Goal: Information Seeking & Learning: Learn about a topic

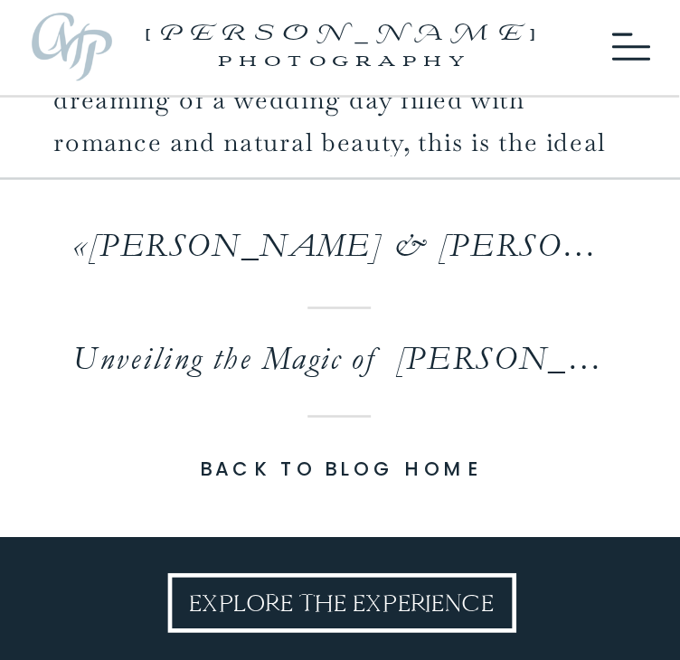
scroll to position [9560, 0]
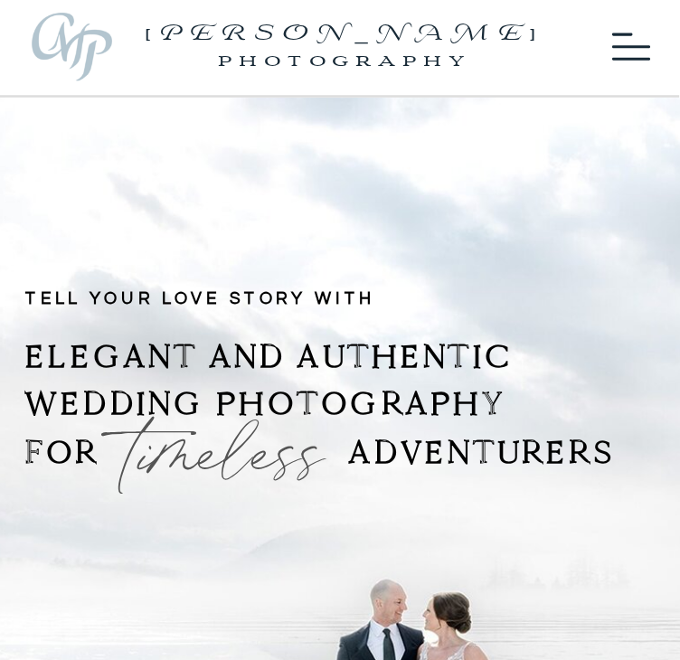
drag, startPoint x: 502, startPoint y: 210, endPoint x: 478, endPoint y: -62, distance: 273.2
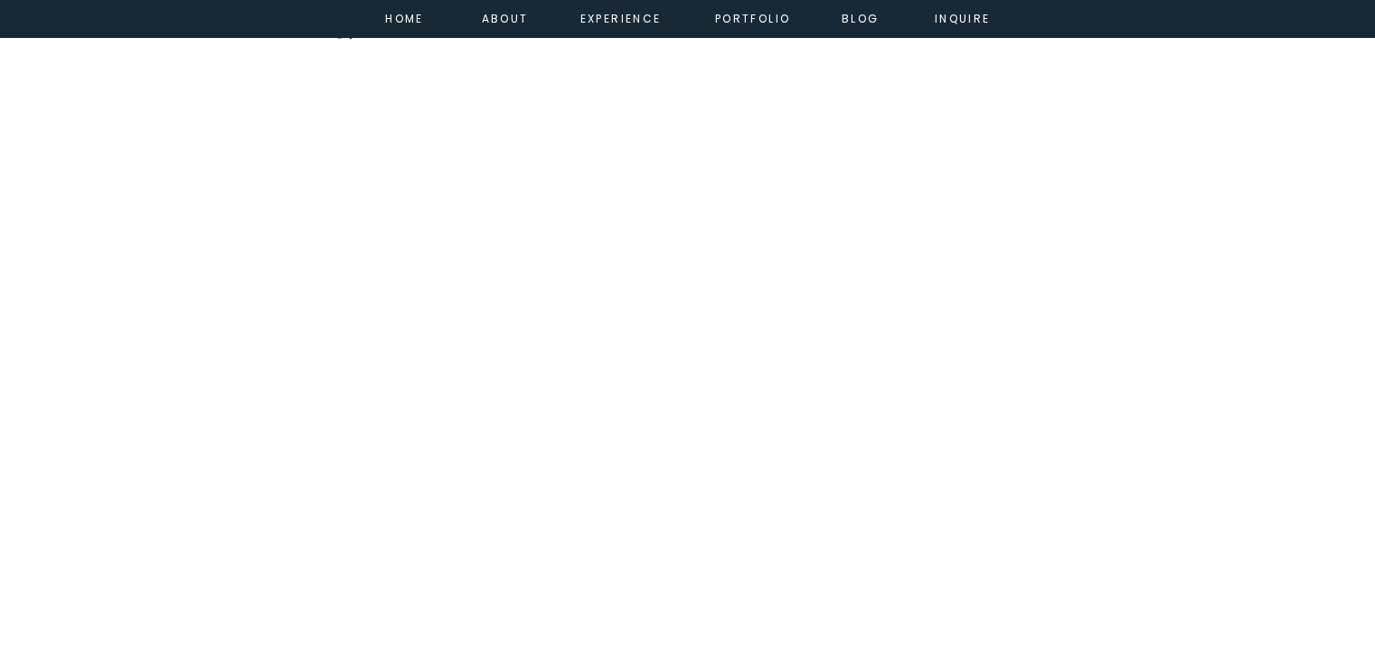
scroll to position [3440, 0]
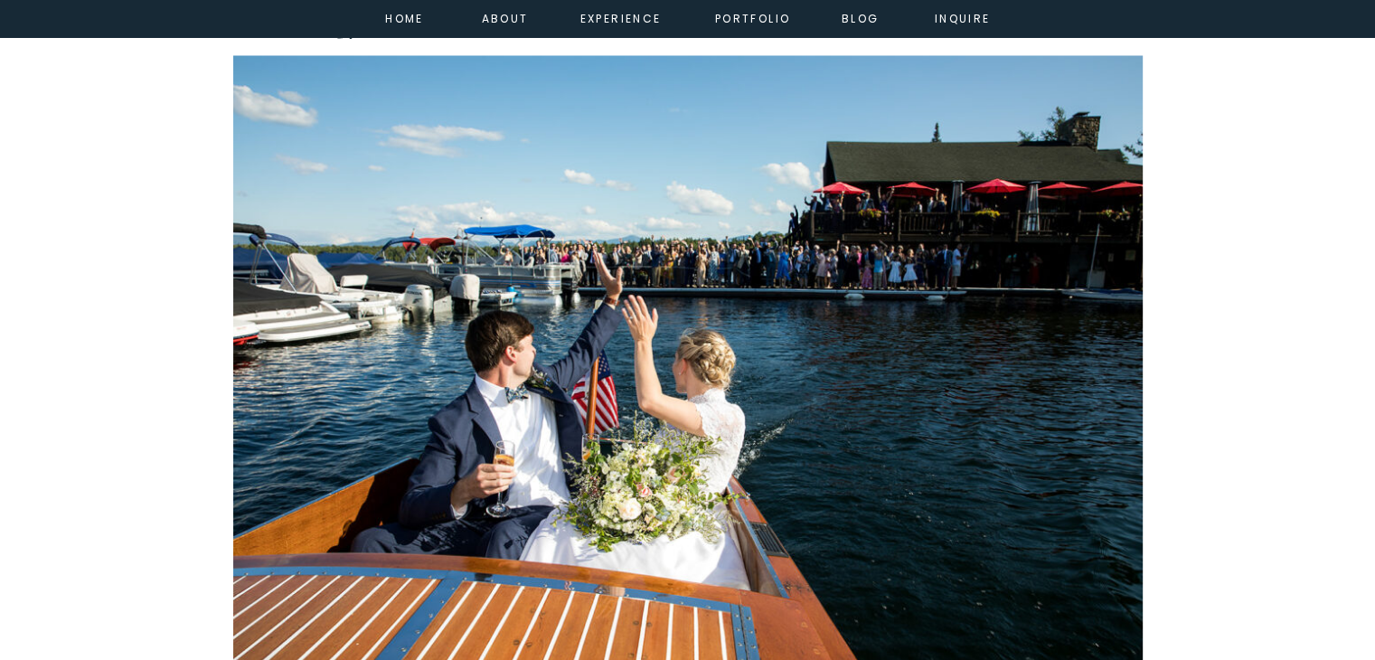
click at [658, 379] on img at bounding box center [688, 359] width 910 height 607
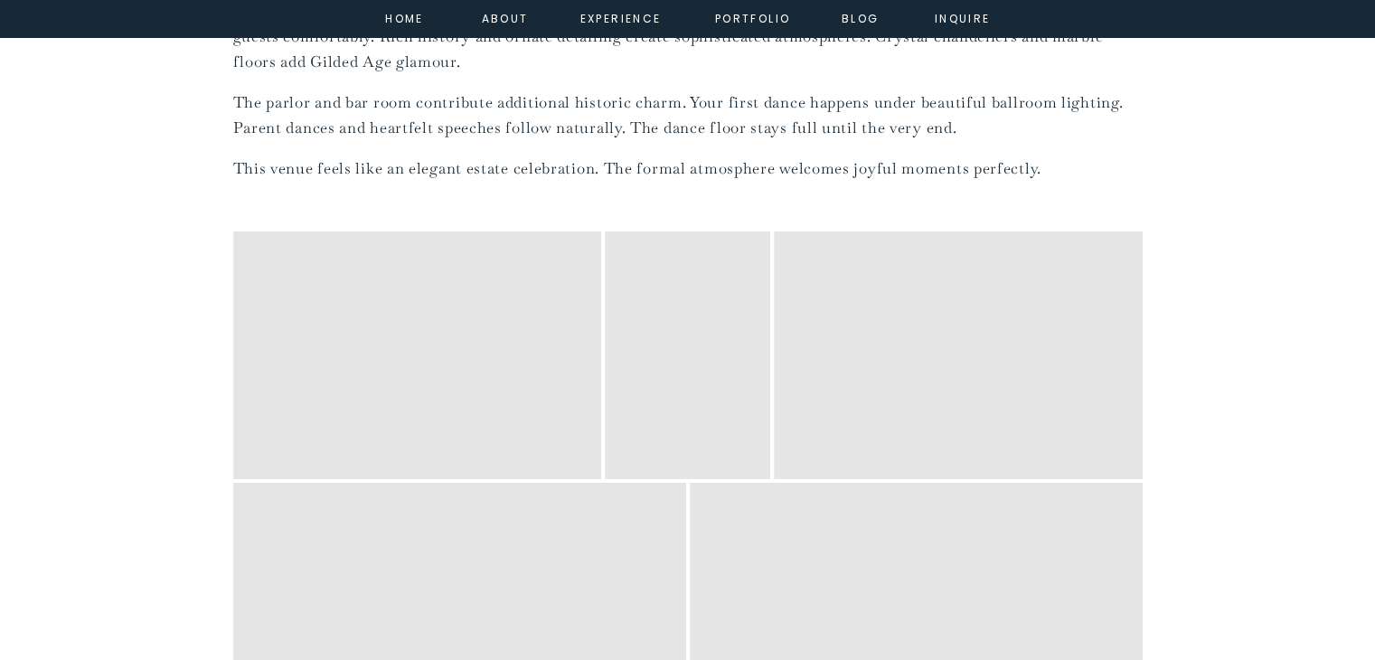
scroll to position [5721, 0]
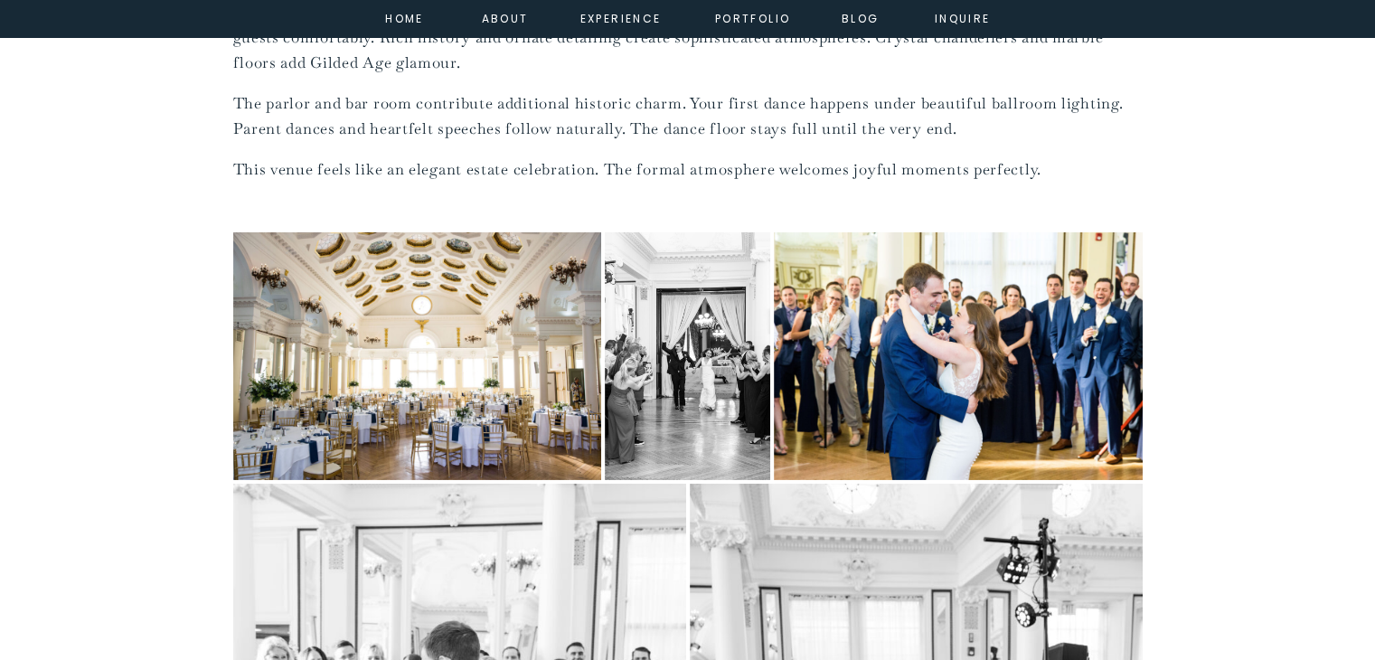
click at [419, 315] on img "Open image 1 of 14 in full-screen" at bounding box center [417, 355] width 369 height 247
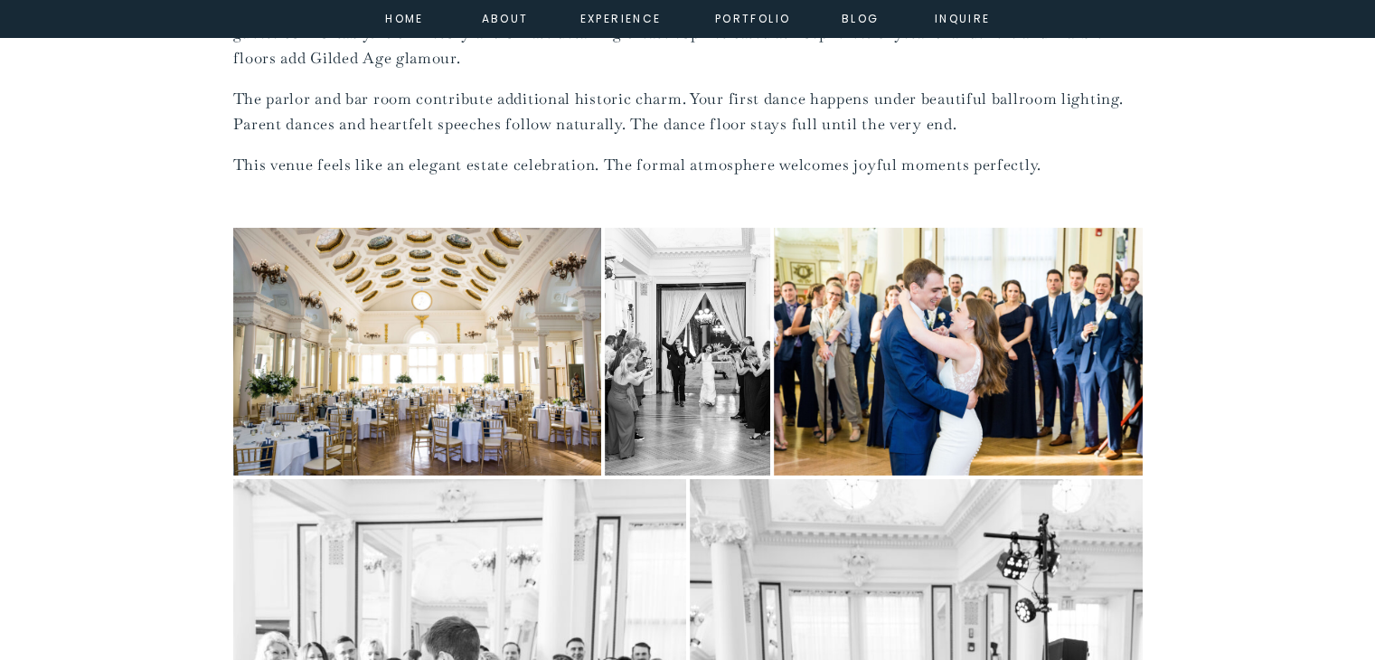
scroll to position [5726, 0]
click at [444, 228] on img "Open image 1 of 14 in full-screen" at bounding box center [417, 351] width 369 height 247
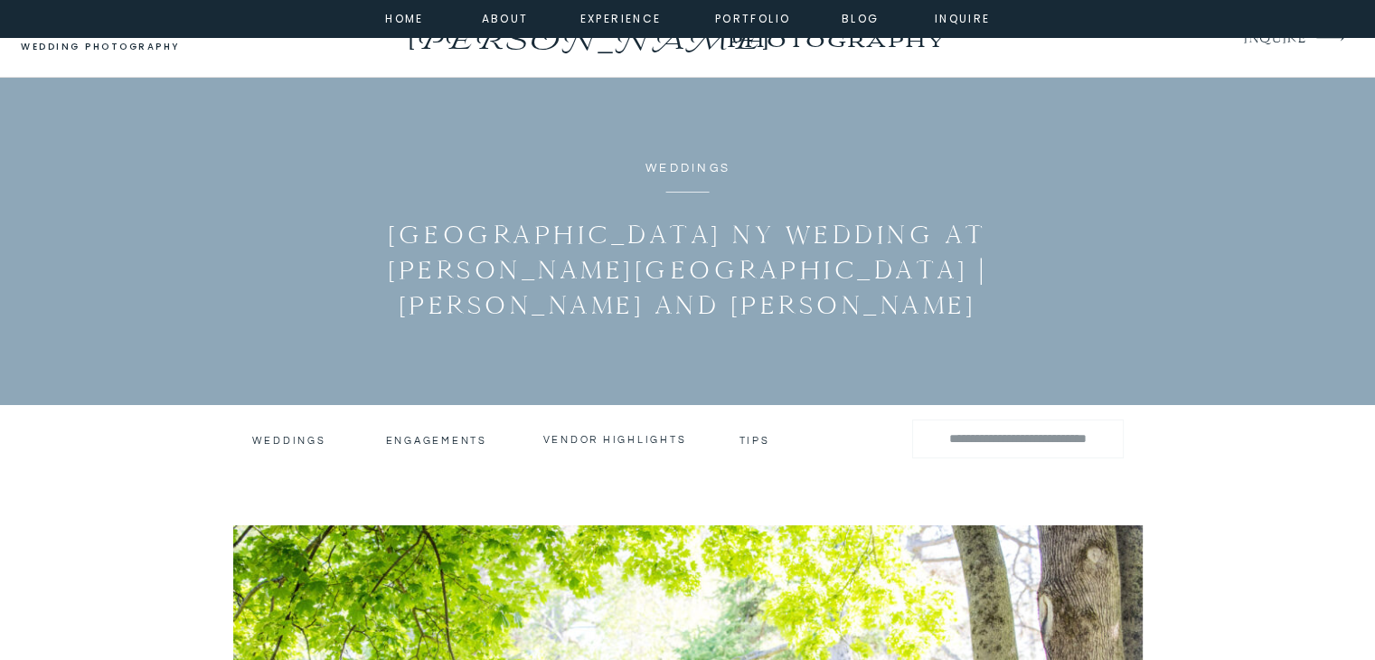
scroll to position [0, 0]
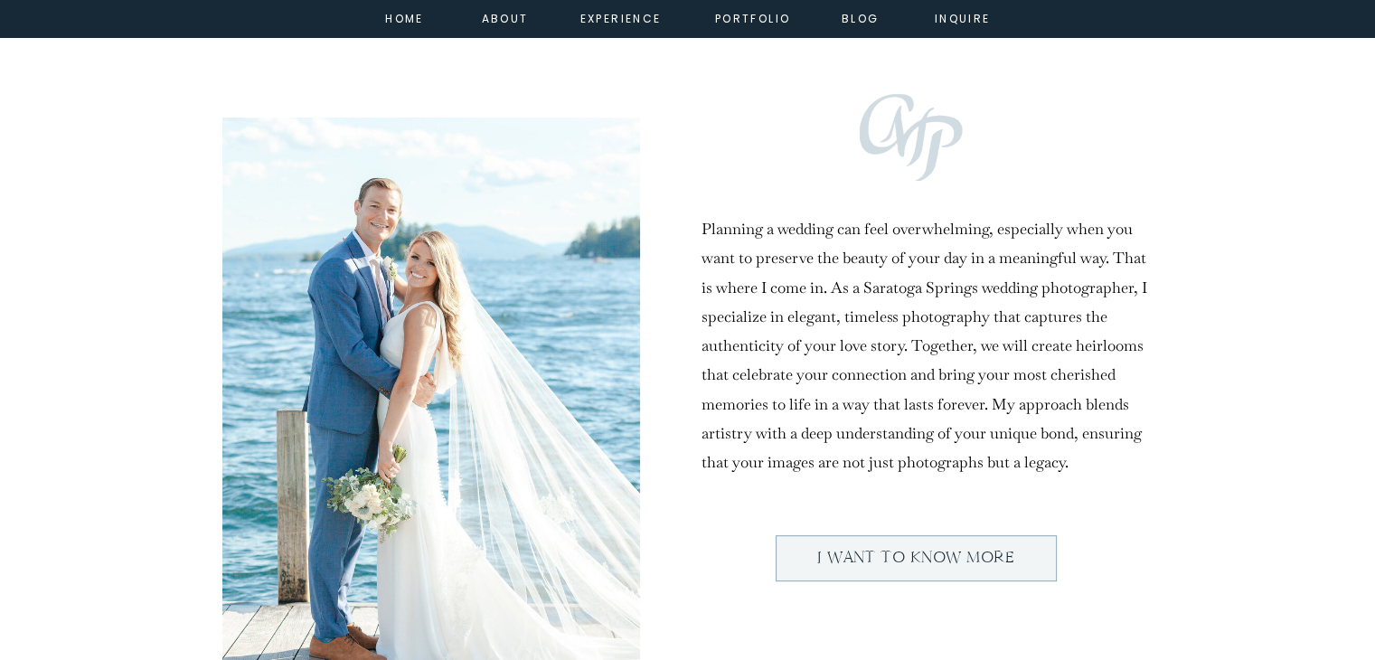
scroll to position [742, 0]
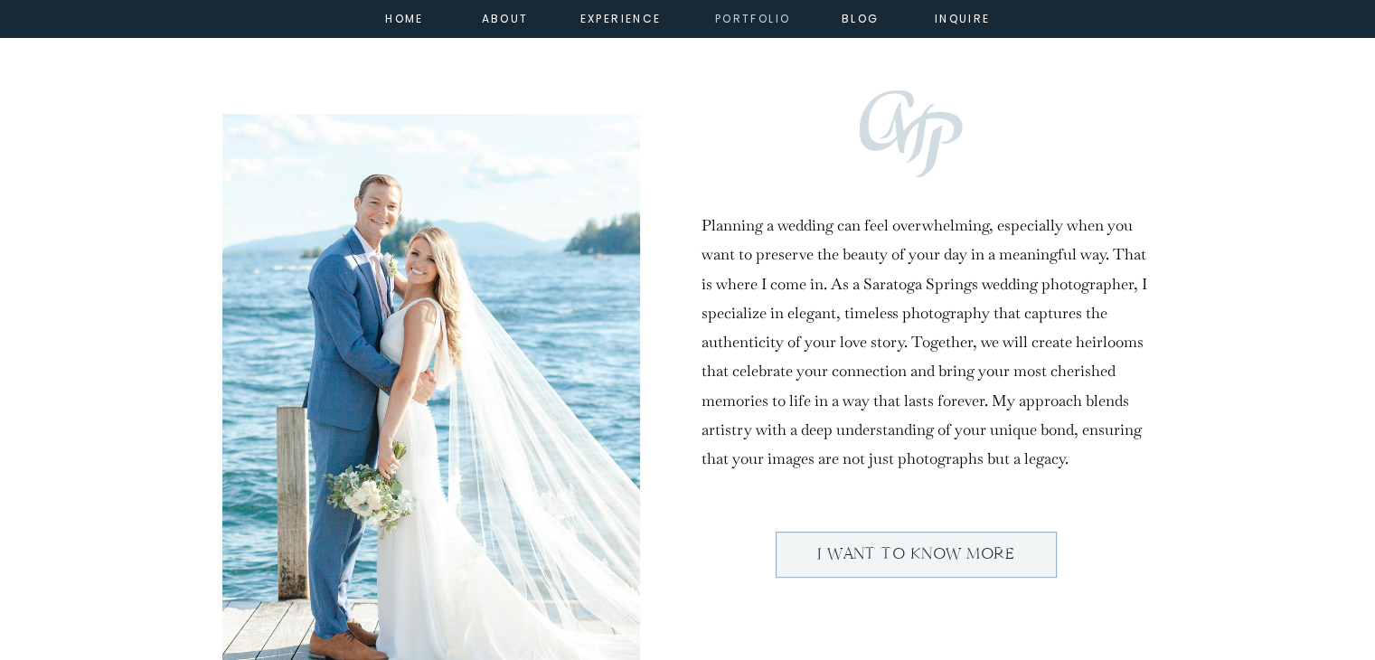
click at [759, 18] on nav "portfolio" at bounding box center [753, 17] width 78 height 16
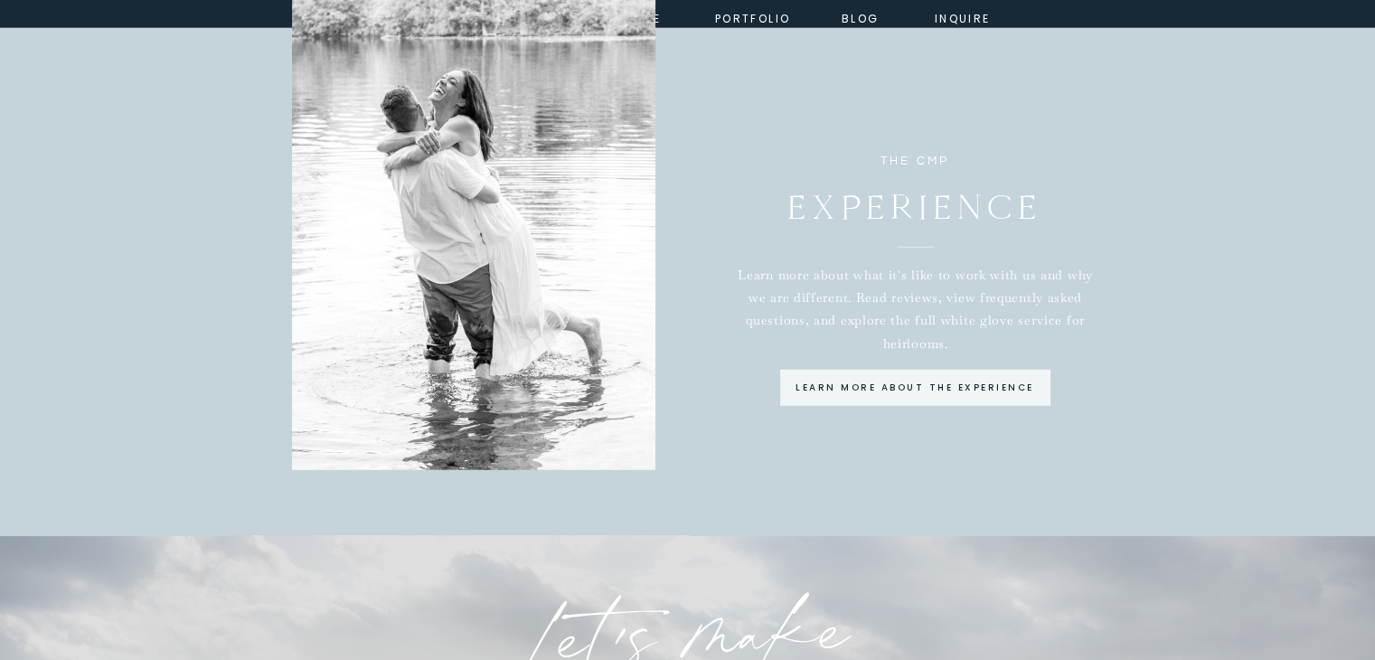
scroll to position [4789, 0]
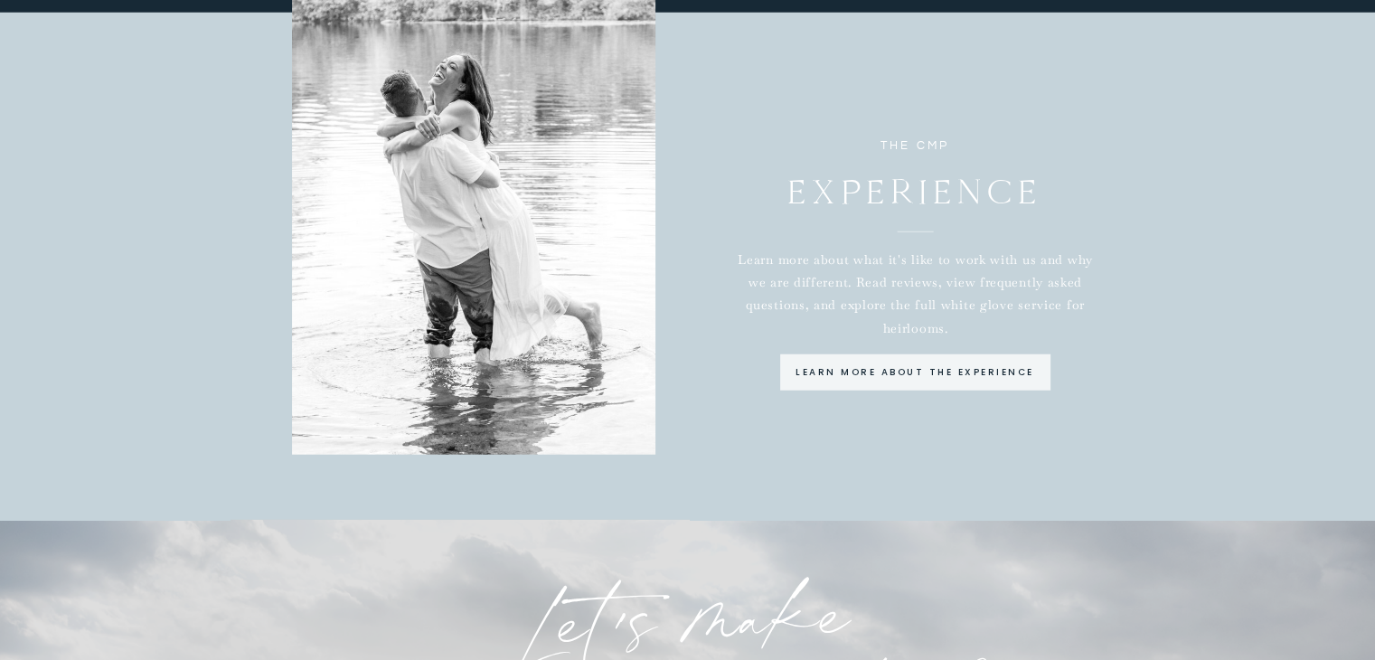
drag, startPoint x: 551, startPoint y: 257, endPoint x: 1172, endPoint y: 199, distance: 623.9
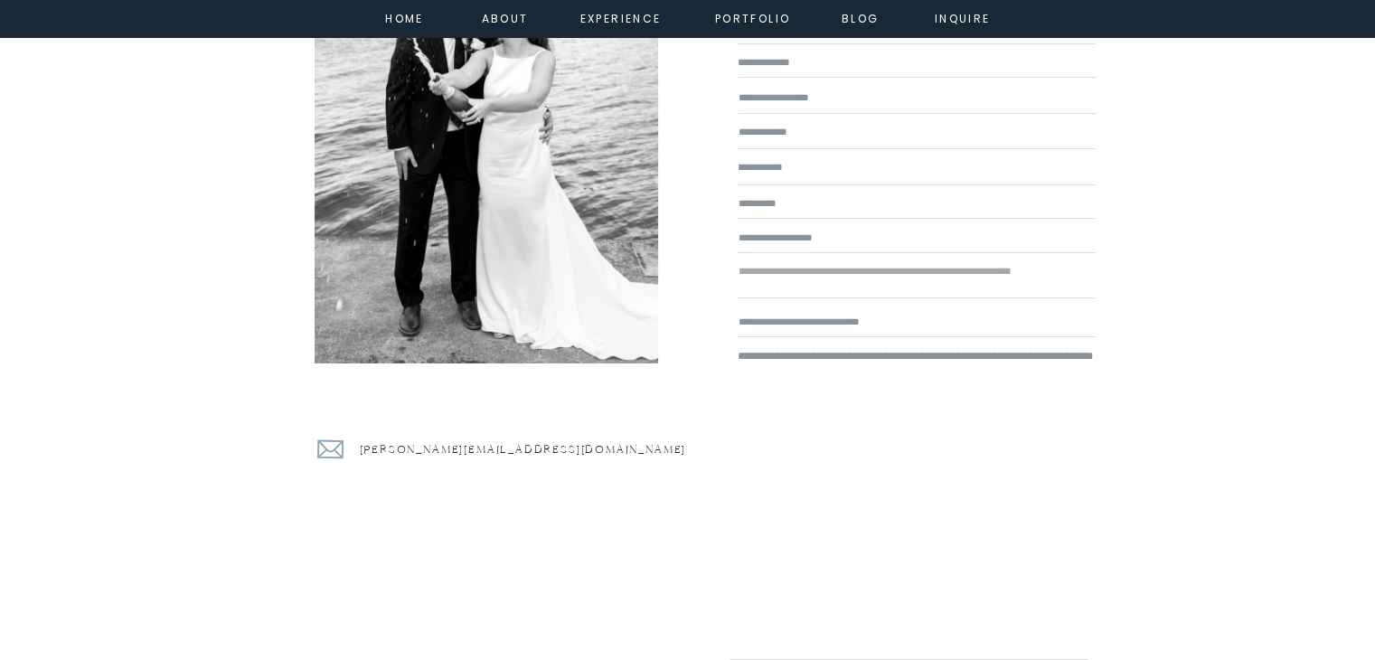
scroll to position [6171, 0]
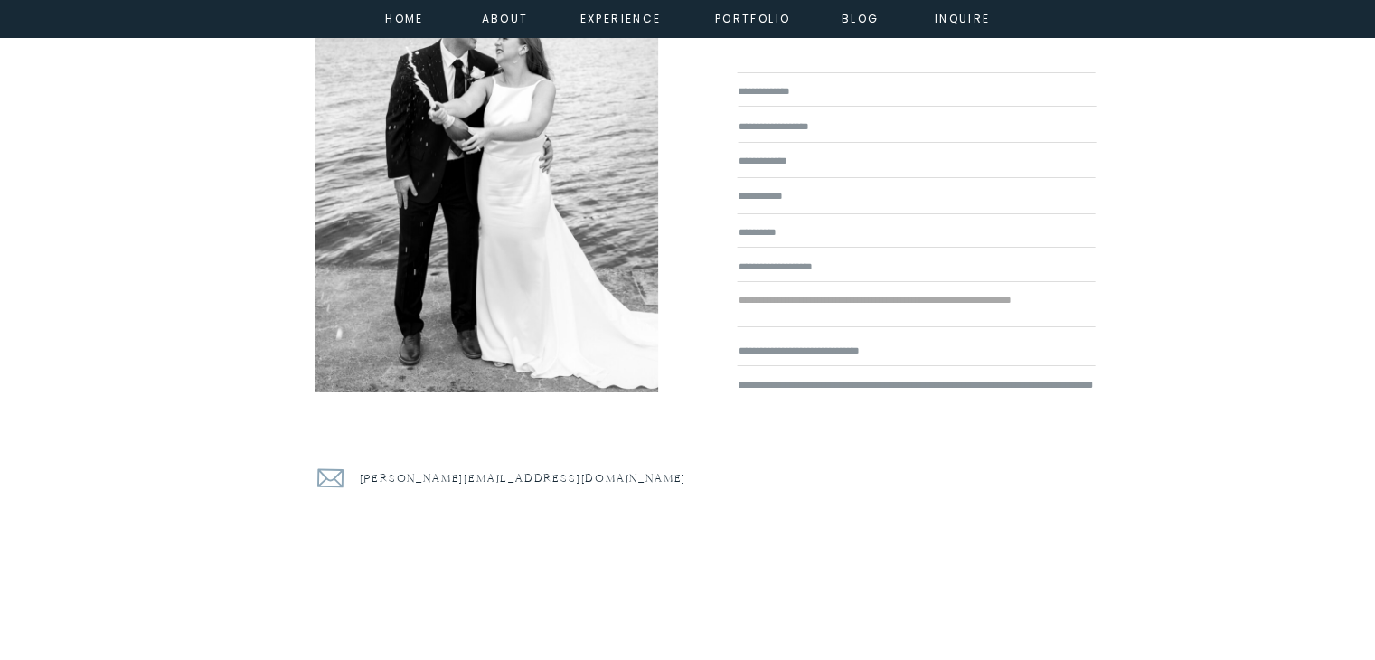
click at [496, 191] on div at bounding box center [487, 134] width 402 height 515
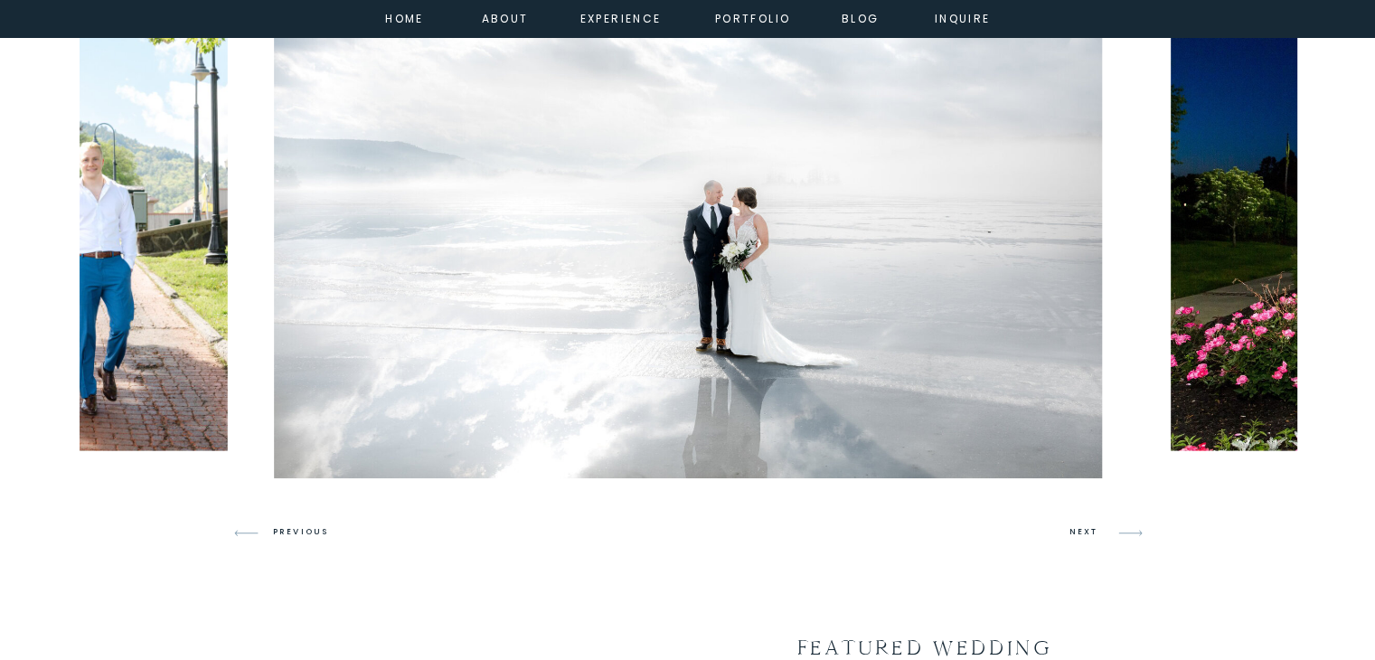
scroll to position [1134, 0]
drag, startPoint x: 539, startPoint y: 326, endPoint x: 1112, endPoint y: 536, distance: 610.5
click at [1112, 536] on icon at bounding box center [1131, 534] width 43 height 43
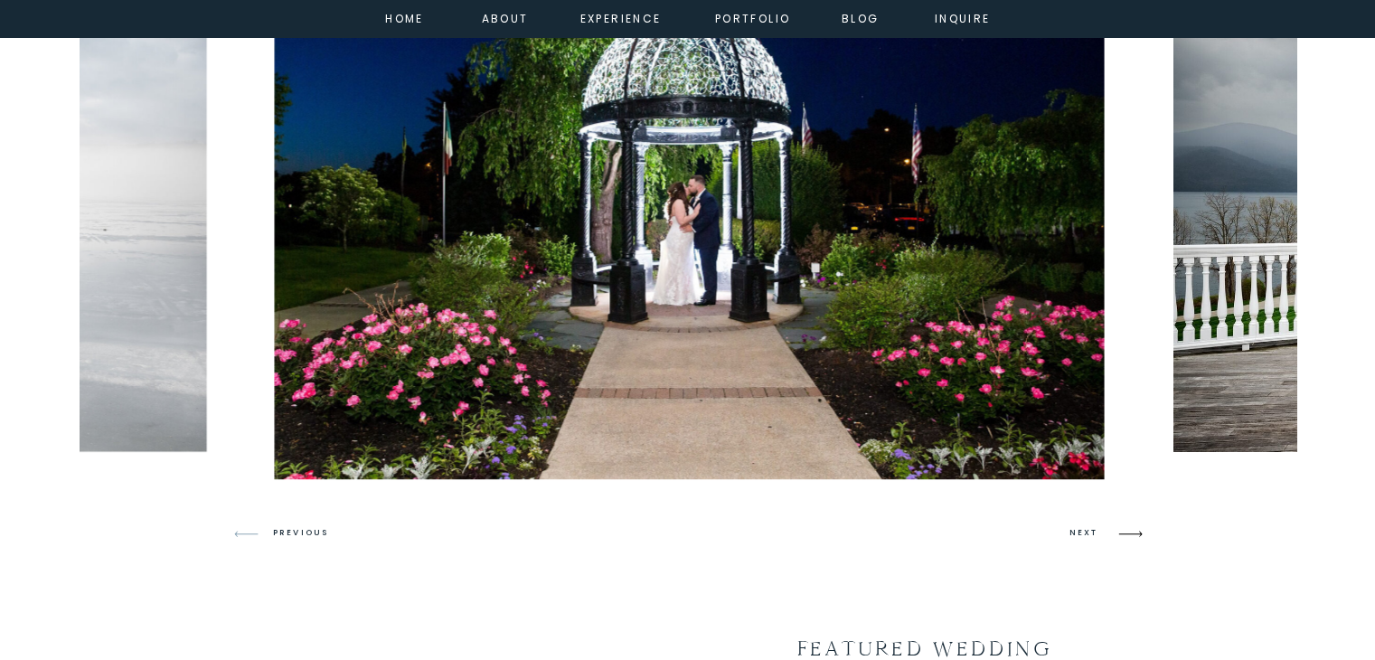
click at [1112, 536] on icon at bounding box center [1131, 534] width 43 height 43
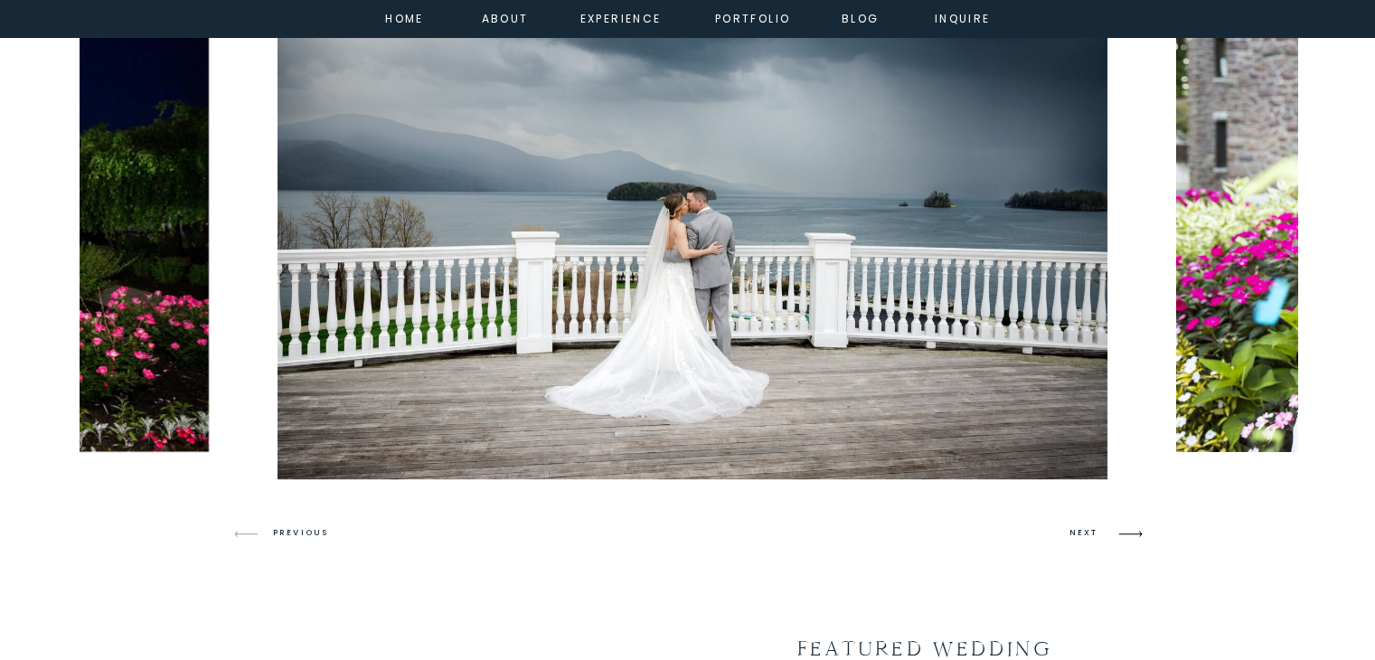
click at [1112, 536] on icon at bounding box center [1131, 534] width 43 height 43
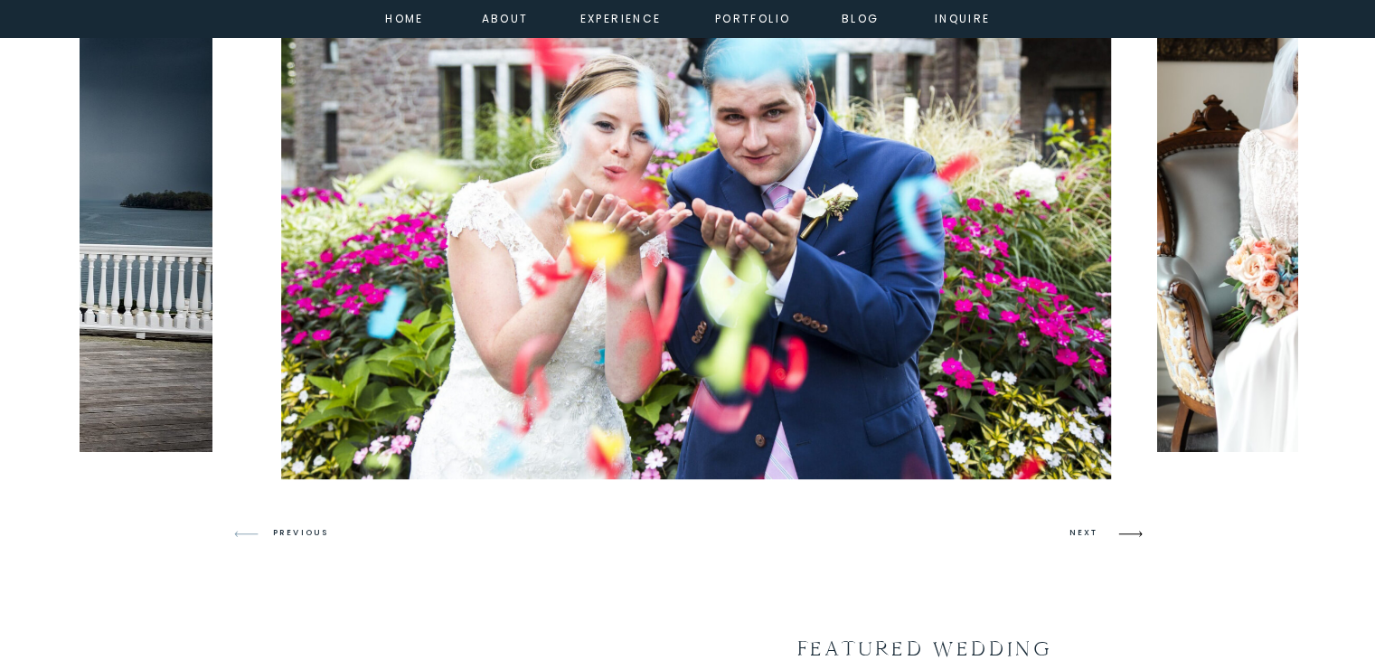
click at [1112, 536] on icon at bounding box center [1131, 534] width 43 height 43
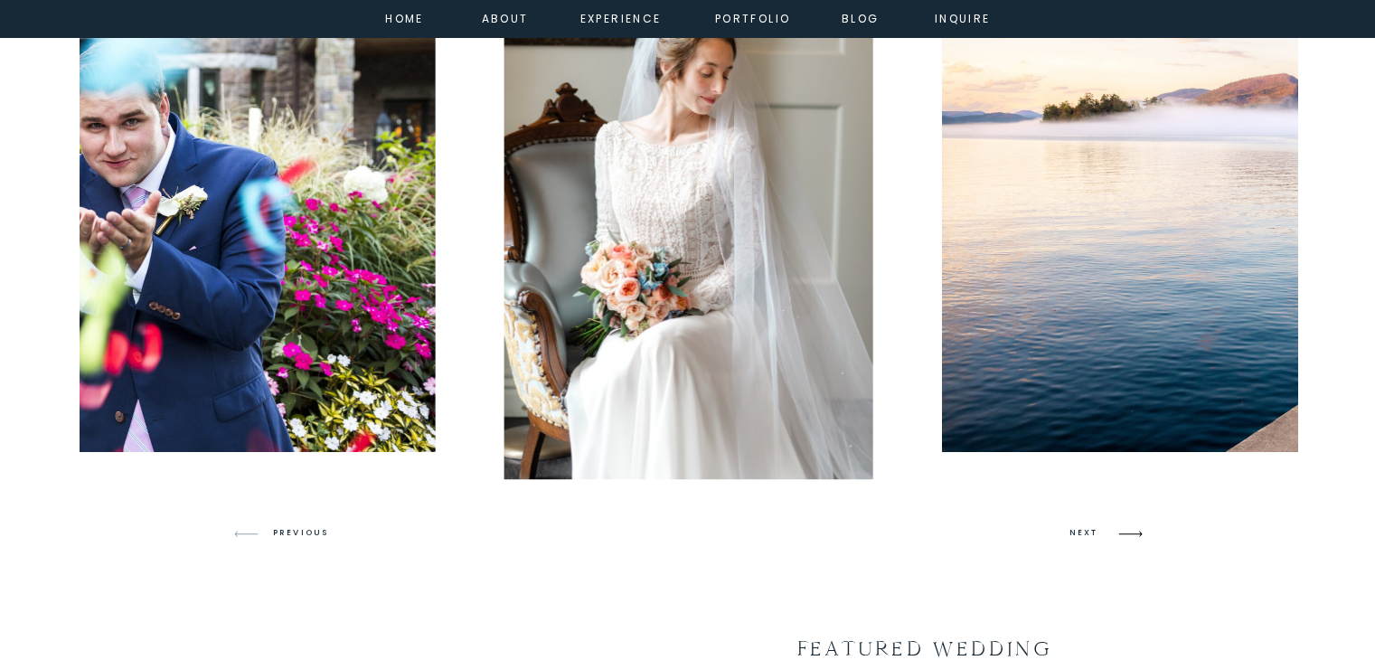
click at [1112, 536] on icon at bounding box center [1131, 534] width 43 height 43
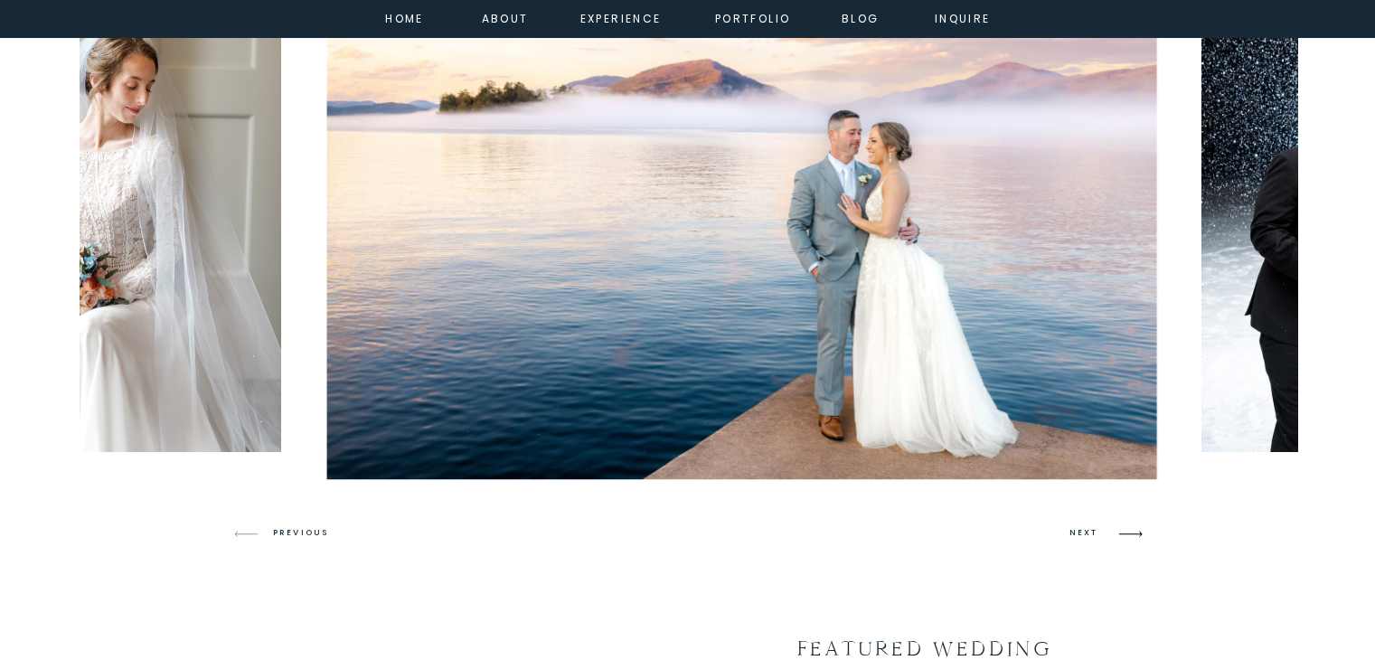
click at [1112, 536] on icon at bounding box center [1131, 534] width 43 height 43
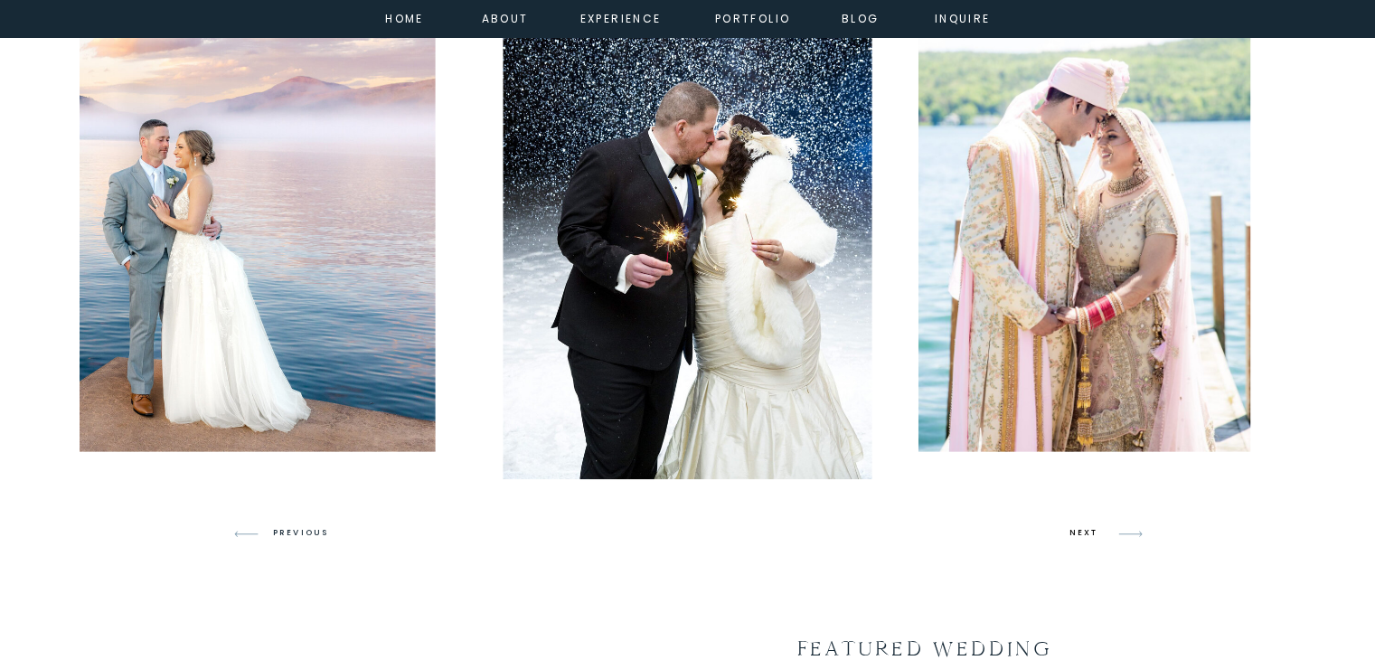
click at [1096, 536] on h3 "NEXT" at bounding box center [1087, 533] width 34 height 16
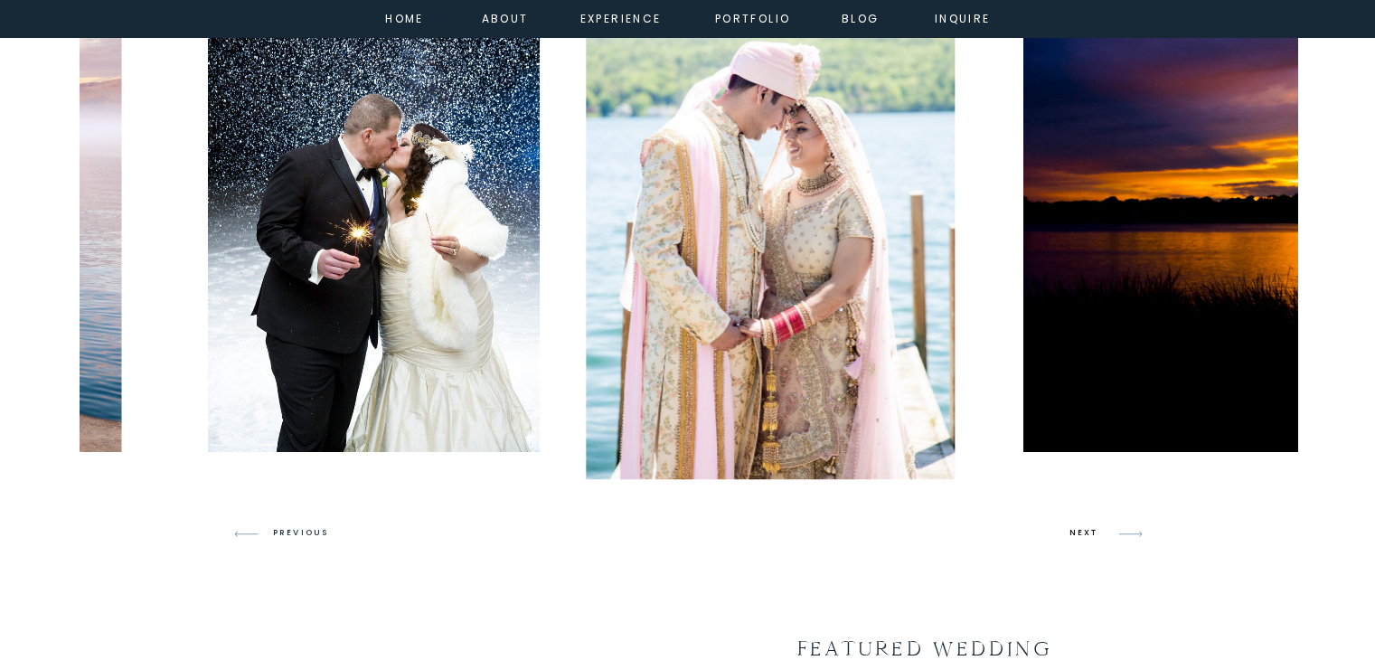
click at [1096, 536] on h3 "NEXT" at bounding box center [1087, 533] width 34 height 16
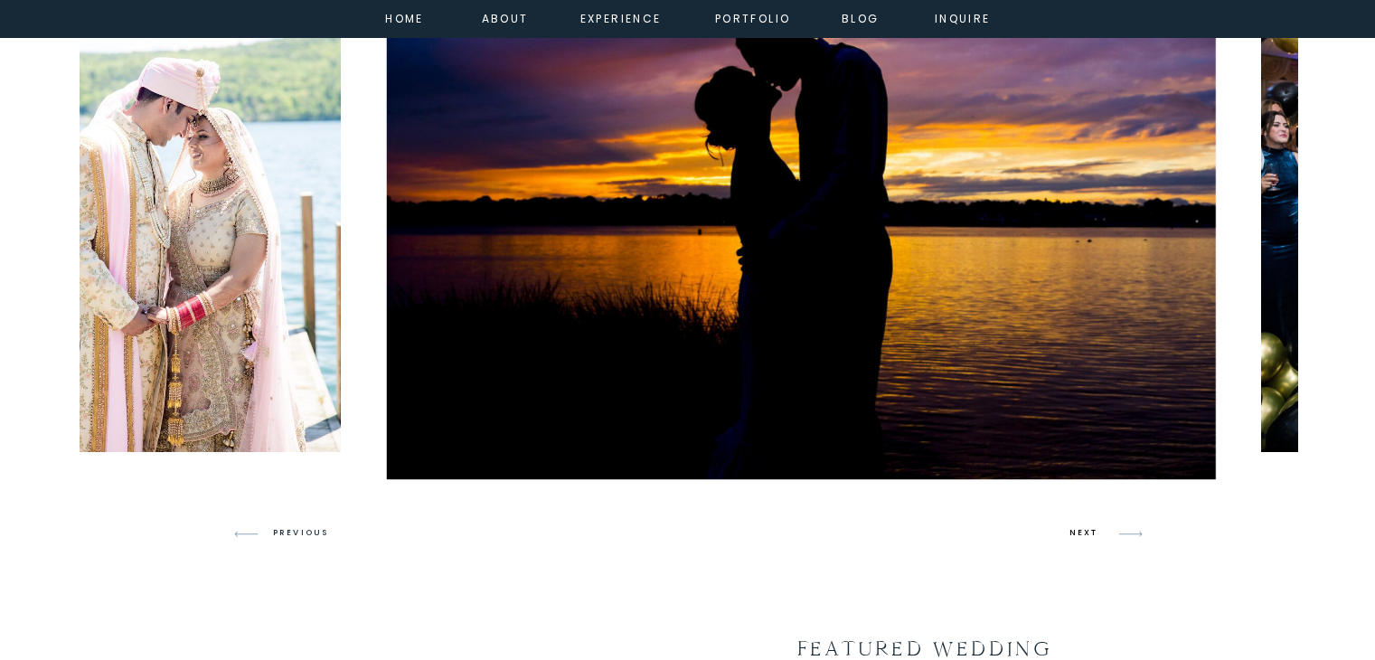
click at [1096, 536] on h3 "NEXT" at bounding box center [1087, 533] width 34 height 16
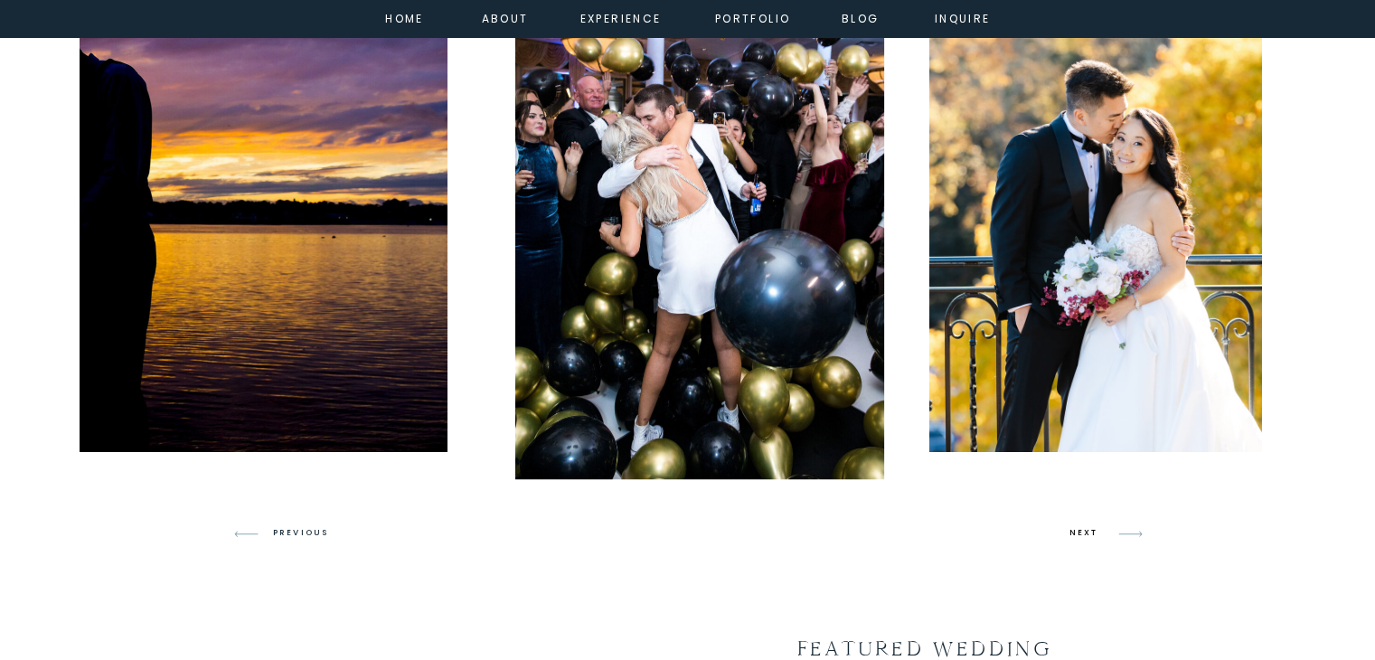
click at [1096, 536] on h3 "NEXT" at bounding box center [1087, 533] width 34 height 16
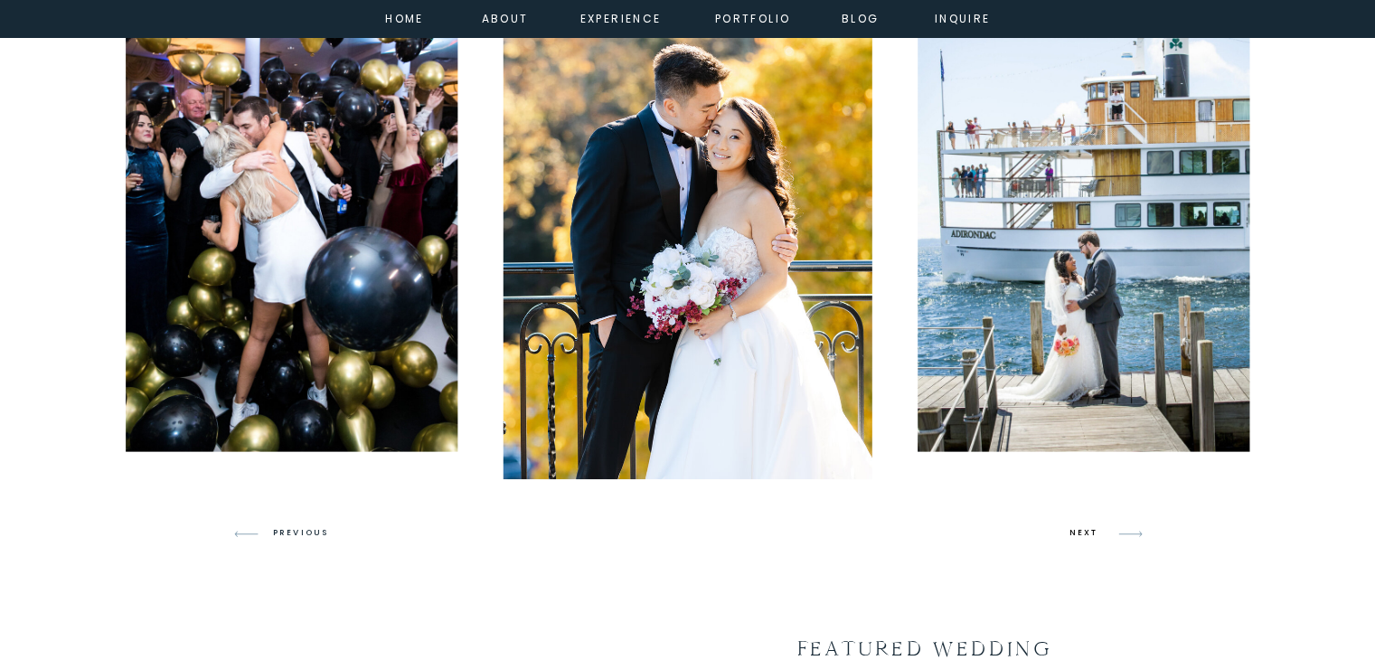
click at [1080, 526] on h3 "NEXT" at bounding box center [1087, 533] width 34 height 16
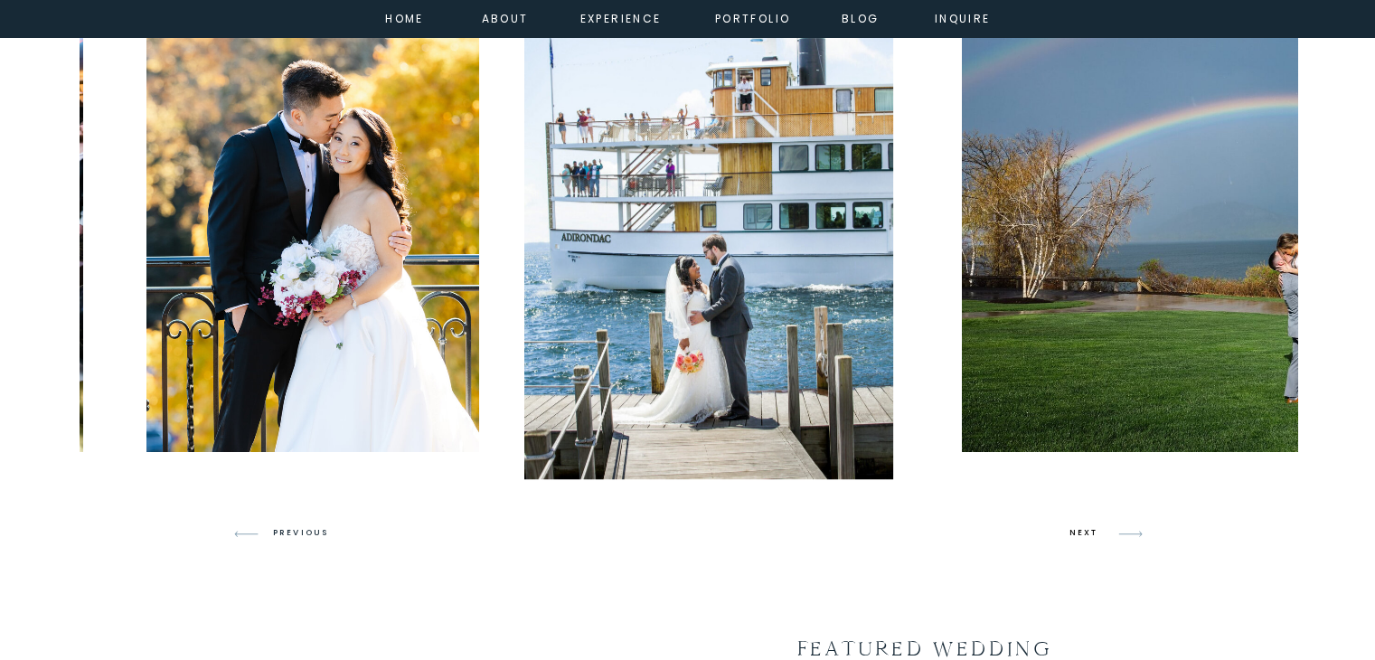
click at [1080, 526] on h3 "NEXT" at bounding box center [1087, 533] width 34 height 16
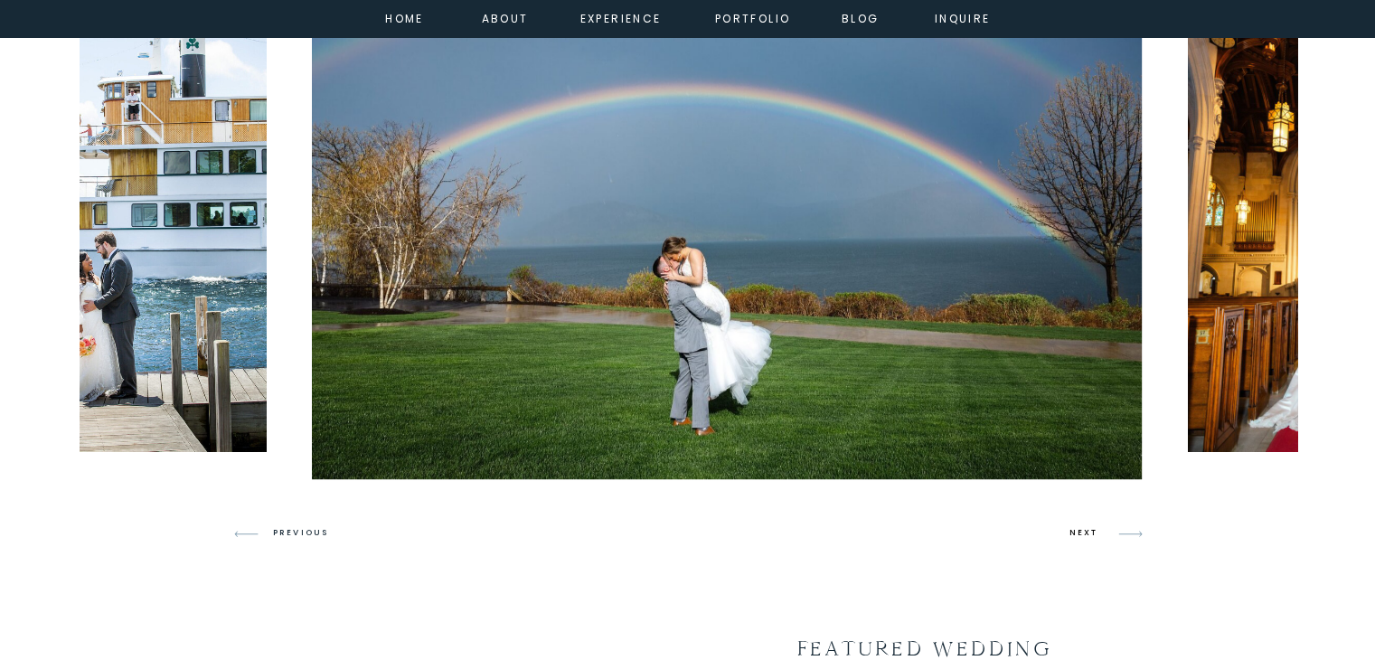
click at [1080, 526] on h3 "NEXT" at bounding box center [1087, 533] width 34 height 16
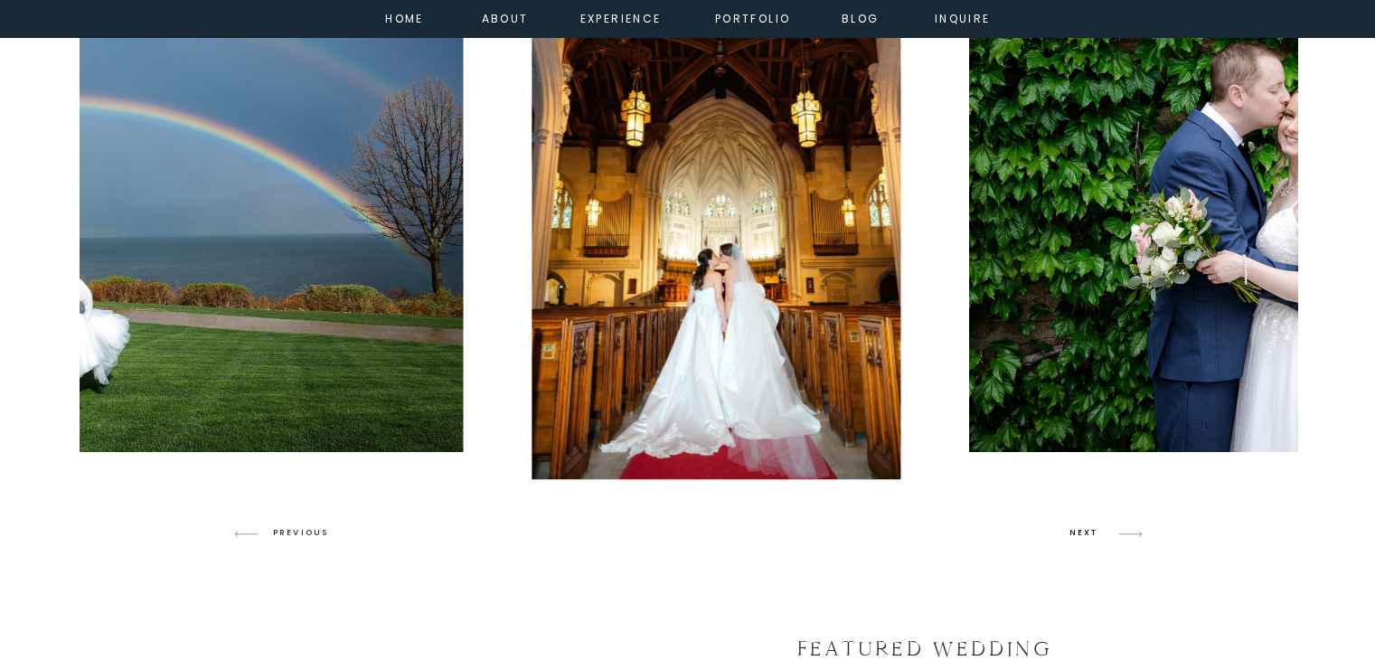
click at [1080, 526] on h3 "NEXT" at bounding box center [1087, 533] width 34 height 16
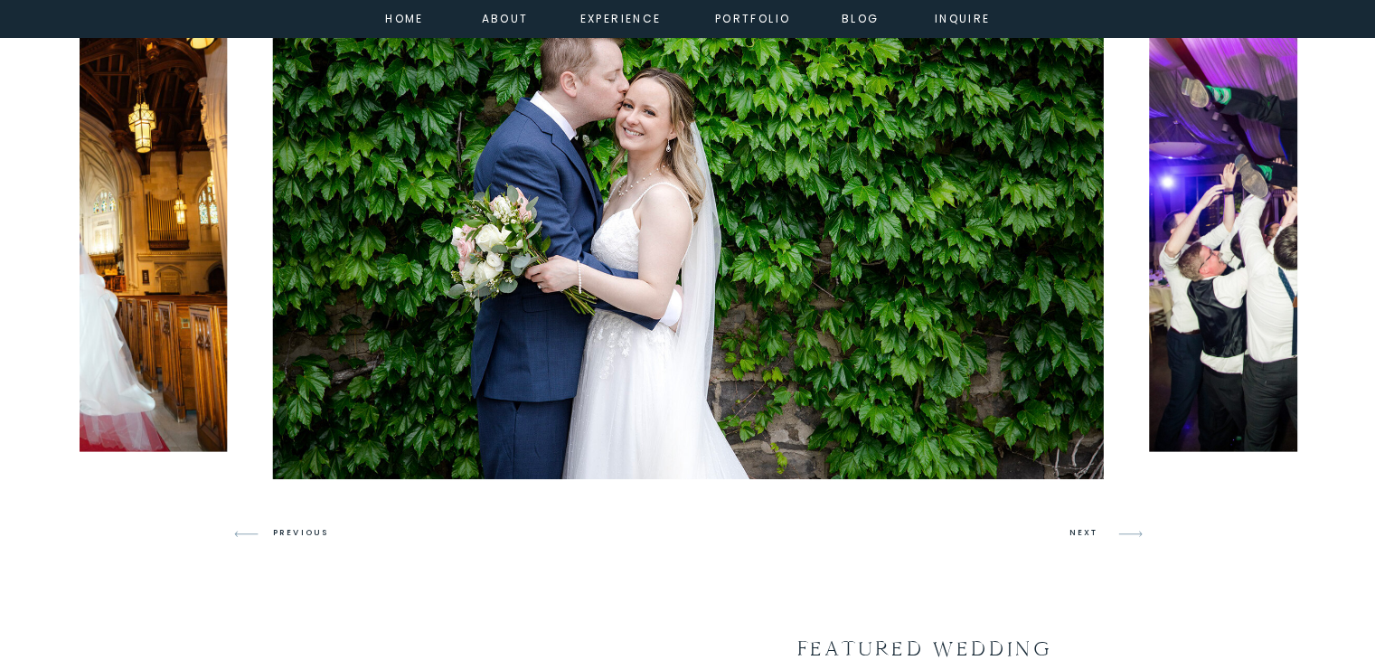
click at [1285, 288] on img at bounding box center [1315, 203] width 332 height 498
click at [1131, 536] on icon at bounding box center [1131, 534] width 43 height 43
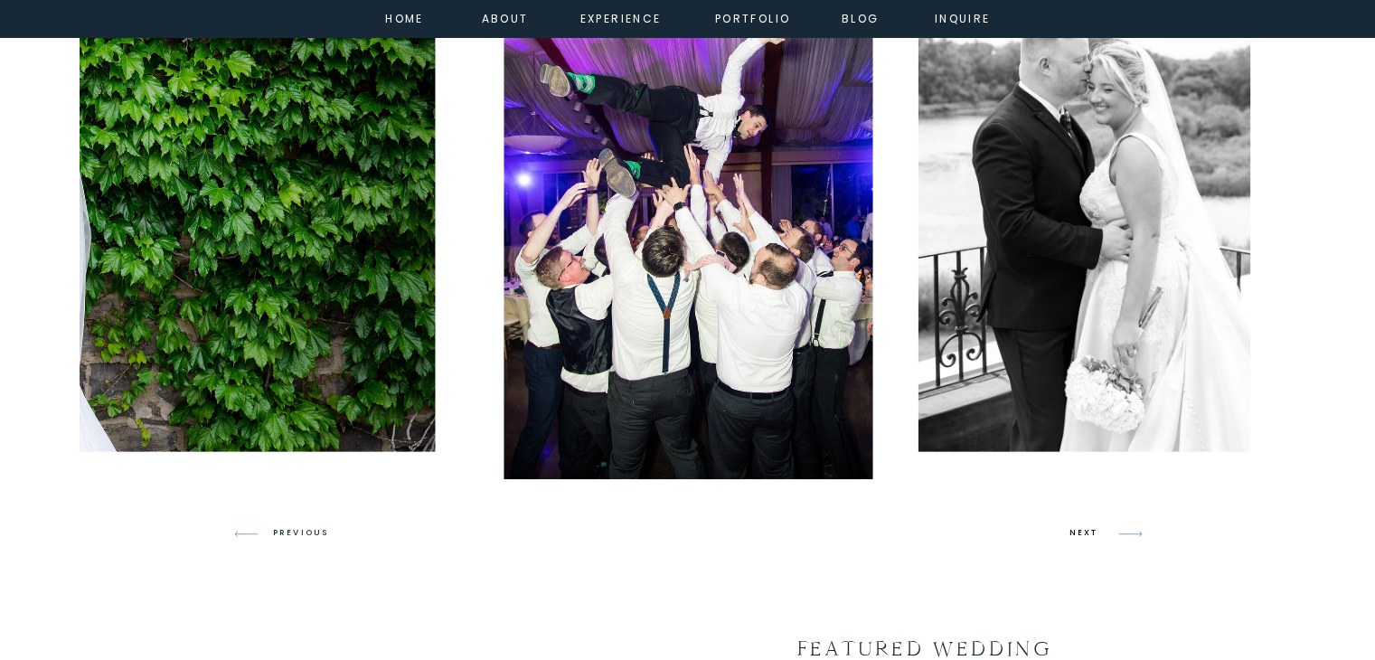
click at [1075, 536] on h3 "NEXT" at bounding box center [1087, 533] width 34 height 16
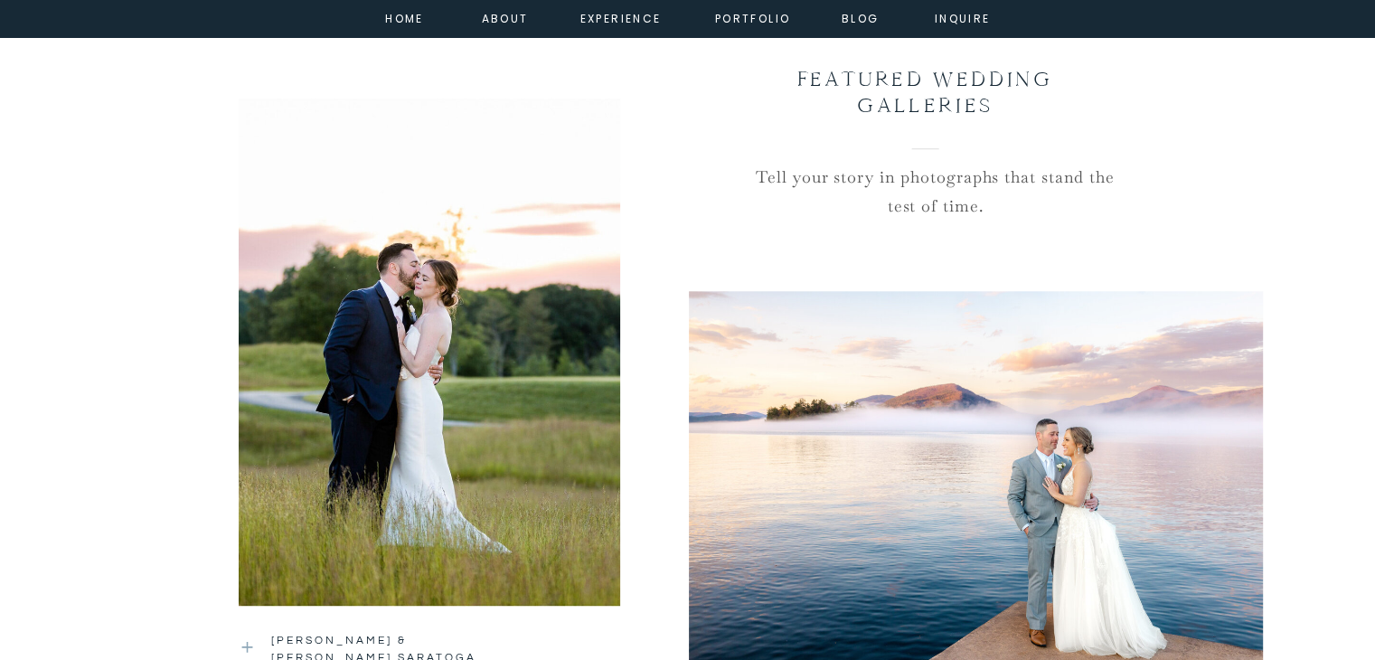
scroll to position [1704, 0]
click at [391, 410] on div at bounding box center [430, 352] width 382 height 509
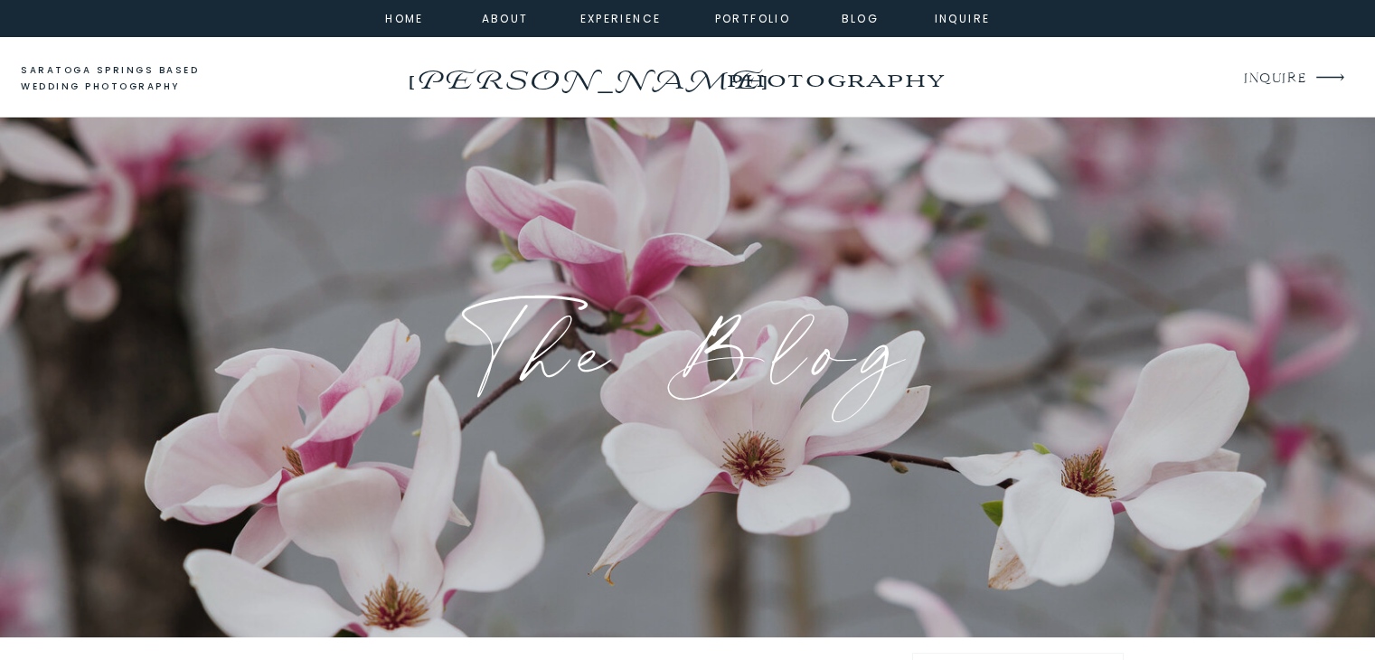
scroll to position [696, 0]
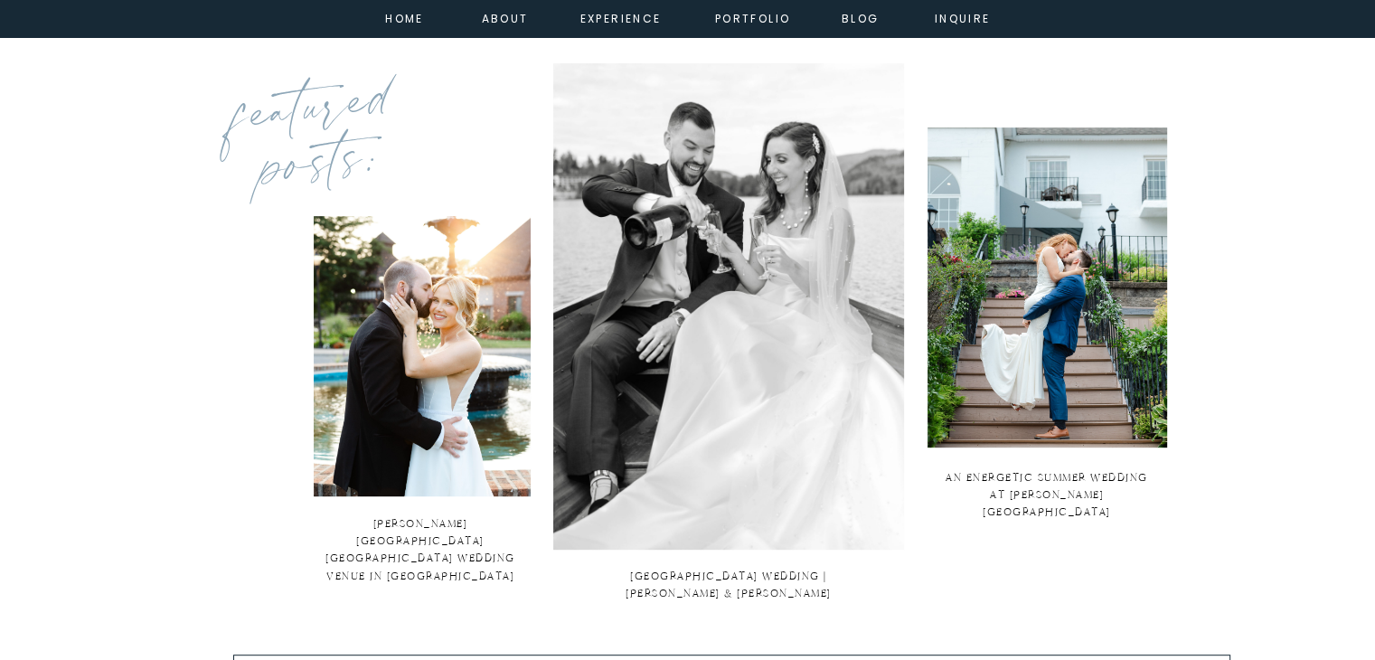
click at [763, 307] on img at bounding box center [728, 306] width 351 height 487
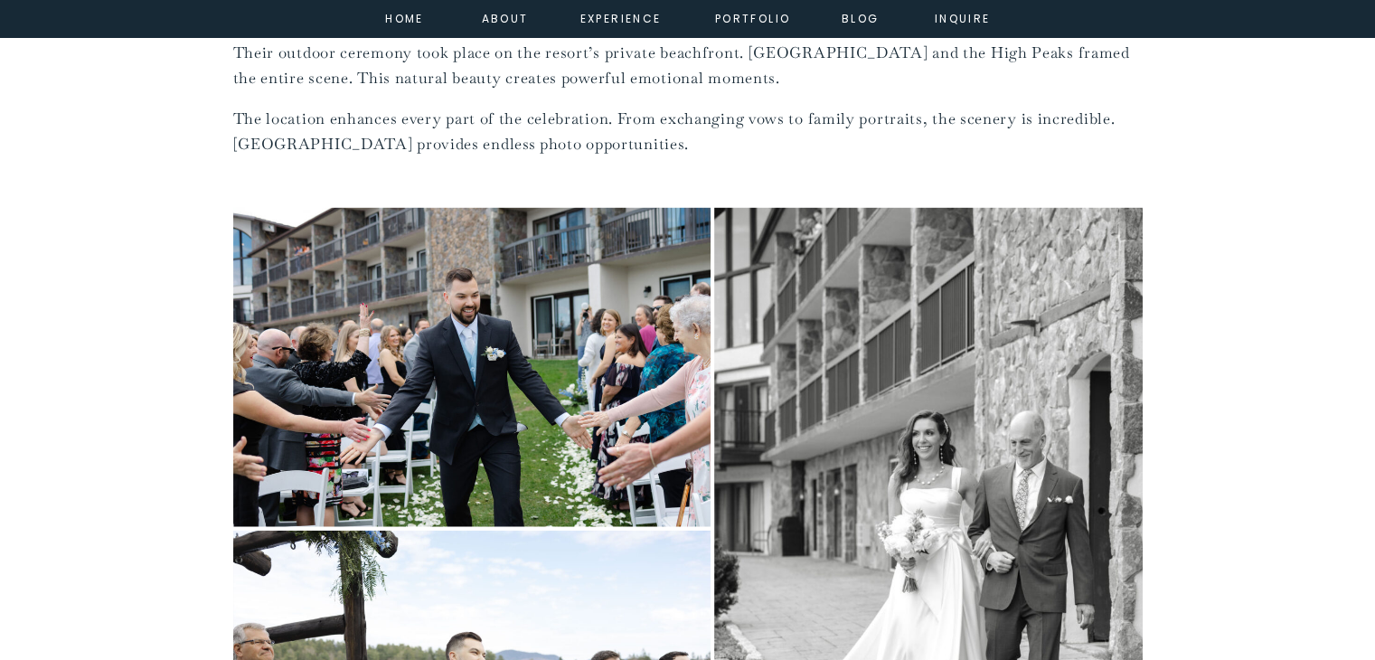
scroll to position [4010, 0]
